Goal: Task Accomplishment & Management: Manage account settings

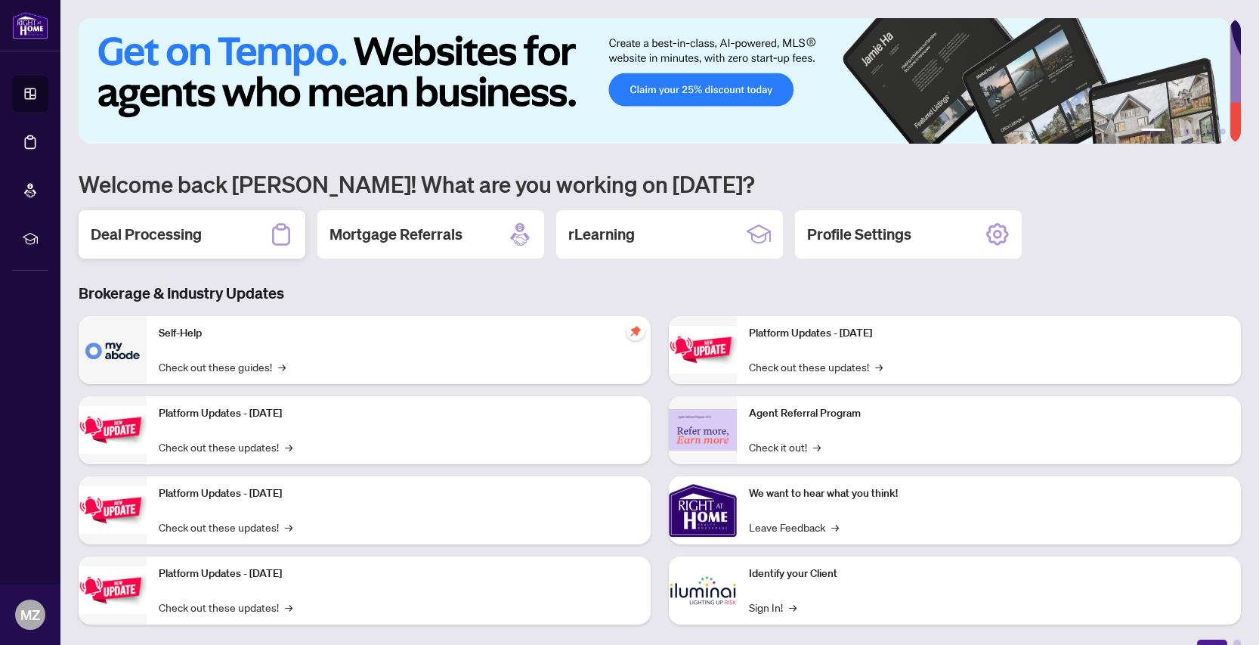
click at [168, 236] on h2 "Deal Processing" at bounding box center [146, 234] width 111 height 21
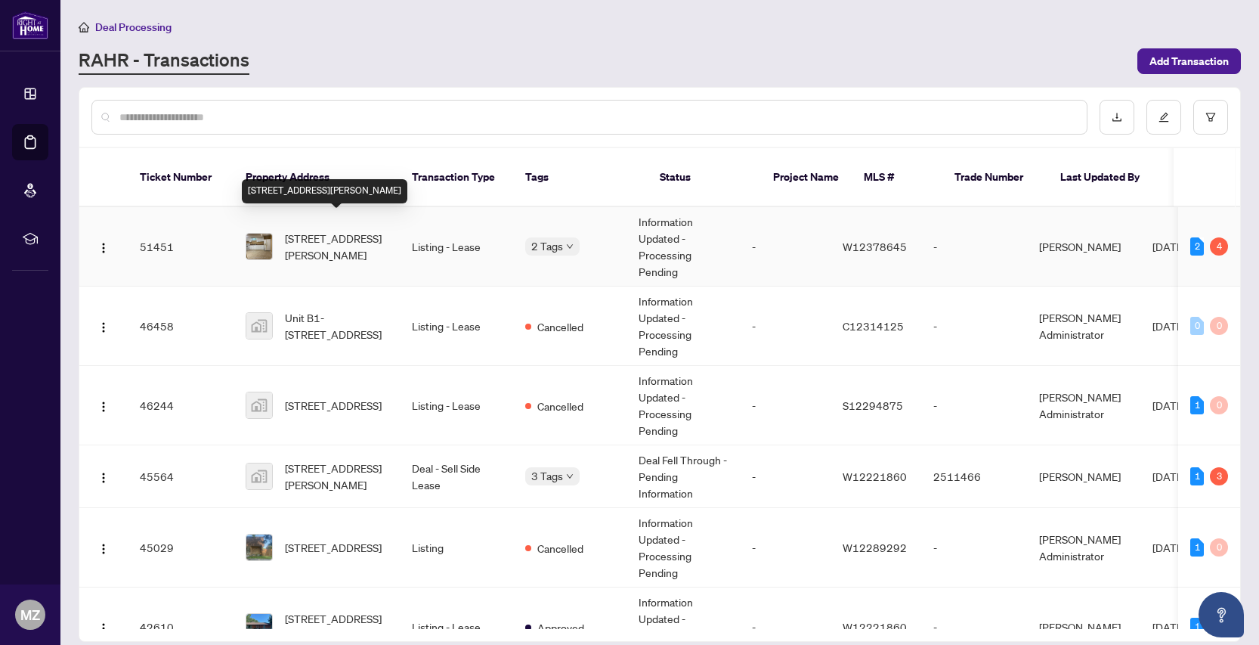
drag, startPoint x: 360, startPoint y: 241, endPoint x: 361, endPoint y: 249, distance: 7.7
click at [361, 249] on td "[STREET_ADDRESS][PERSON_NAME]" at bounding box center [317, 246] width 166 height 79
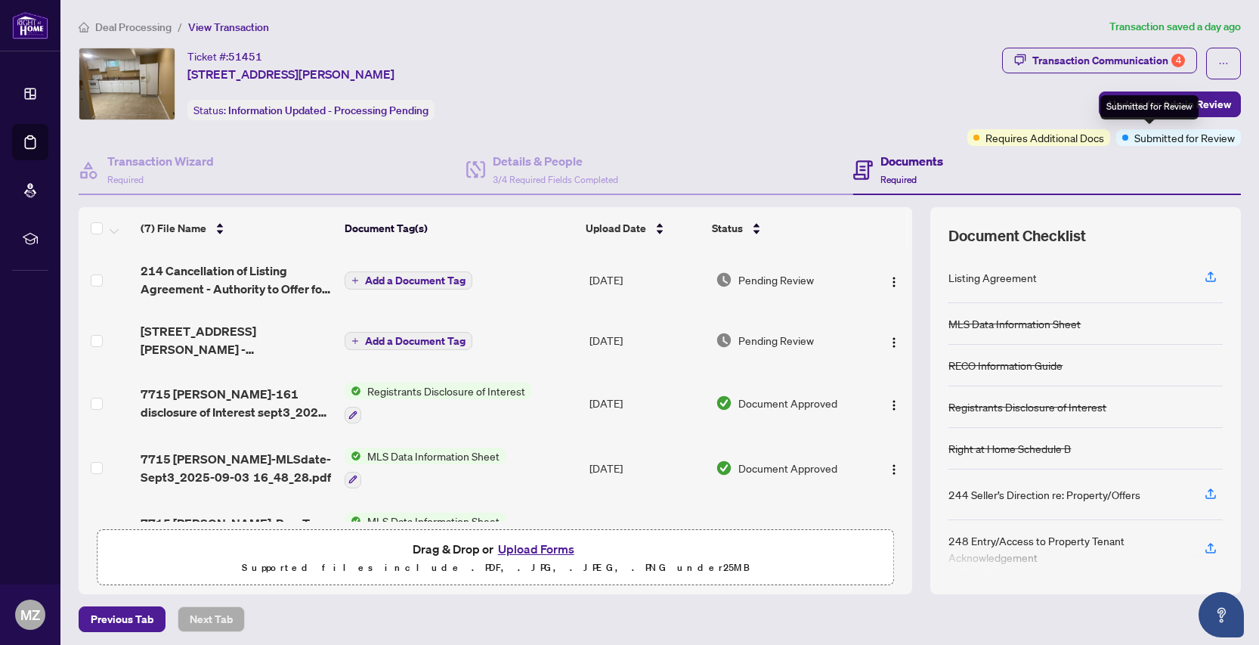
click at [1146, 102] on div "Submitted for Review" at bounding box center [1150, 107] width 98 height 24
click at [1129, 105] on span "Update for Admin Review" at bounding box center [1170, 104] width 122 height 24
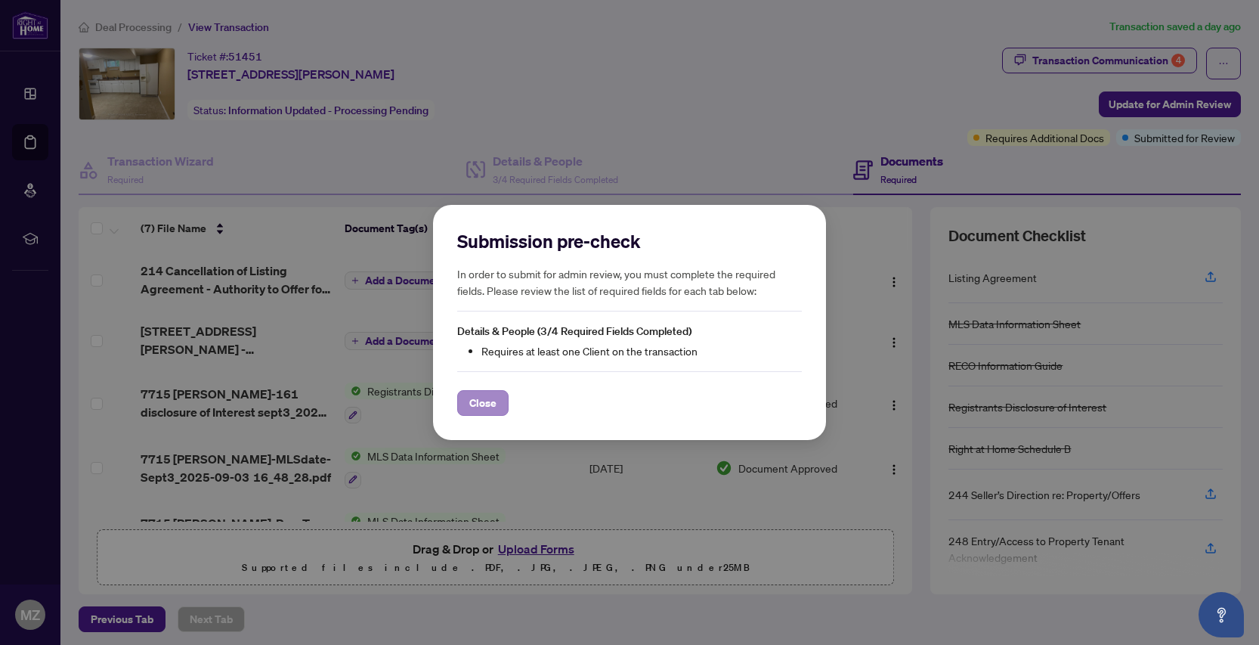
click at [494, 392] on span "Close" at bounding box center [482, 403] width 27 height 24
